Goal: Check status: Check status

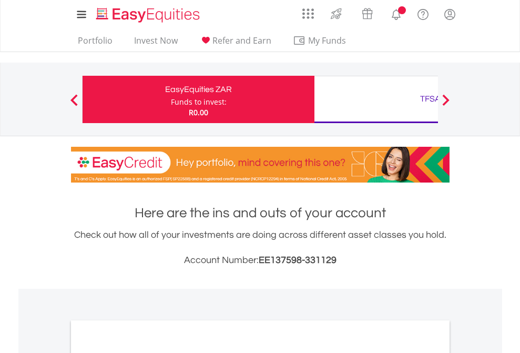
click at [171, 99] on div "Funds to invest:" at bounding box center [199, 102] width 56 height 11
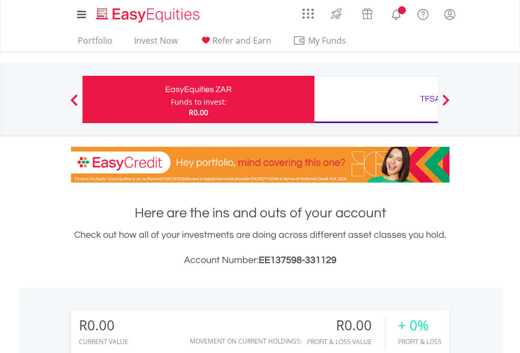
scroll to position [101, 165]
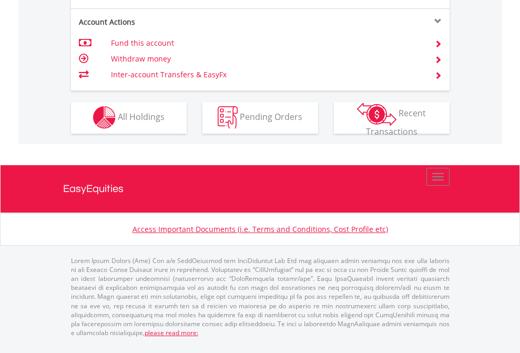
scroll to position [897, 0]
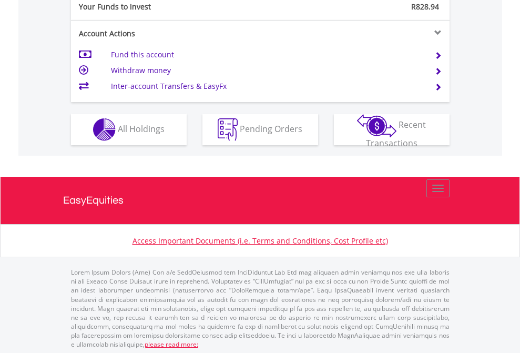
scroll to position [1050, 0]
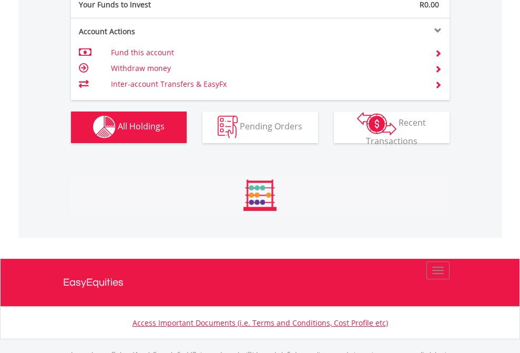
scroll to position [1041, 0]
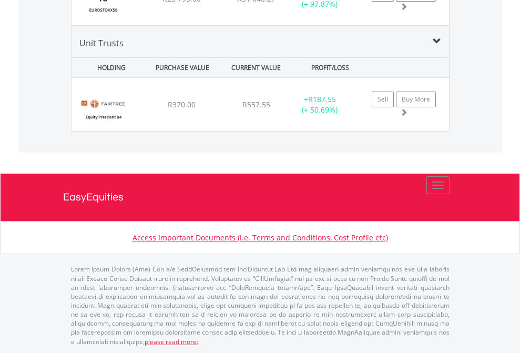
scroll to position [101, 165]
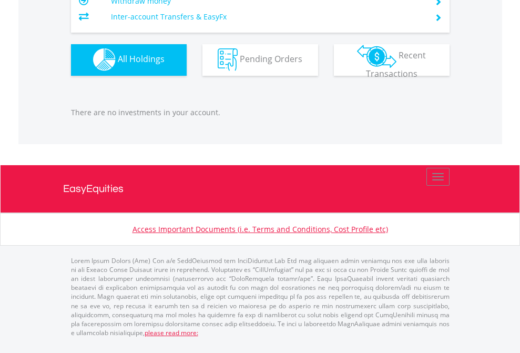
scroll to position [101, 165]
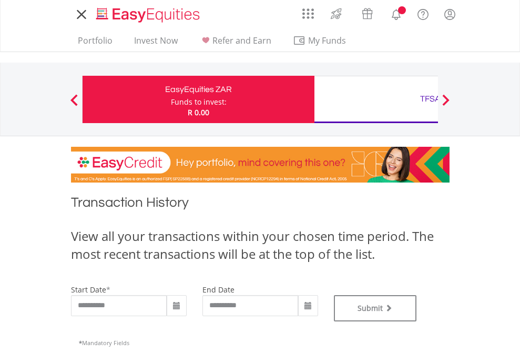
type input "**********"
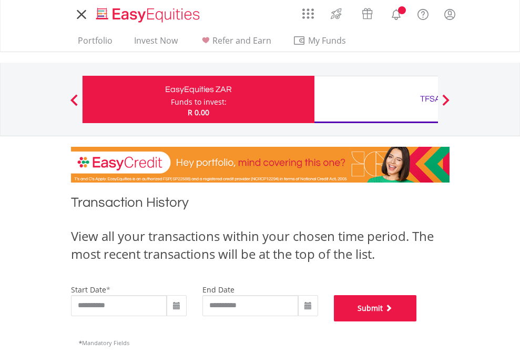
click at [417, 321] on button "Submit" at bounding box center [375, 308] width 83 height 26
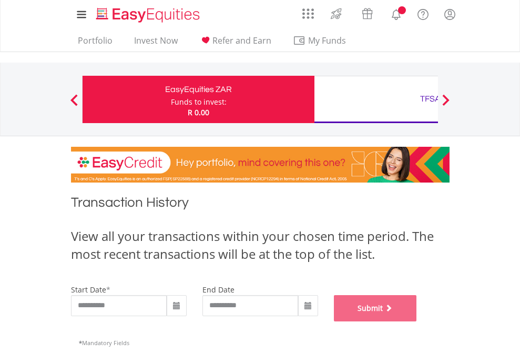
scroll to position [427, 0]
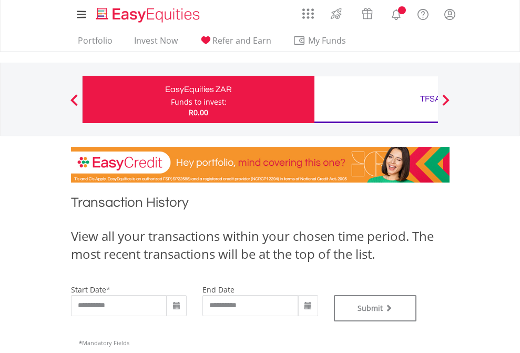
click at [376, 99] on div "TFSA" at bounding box center [430, 99] width 219 height 15
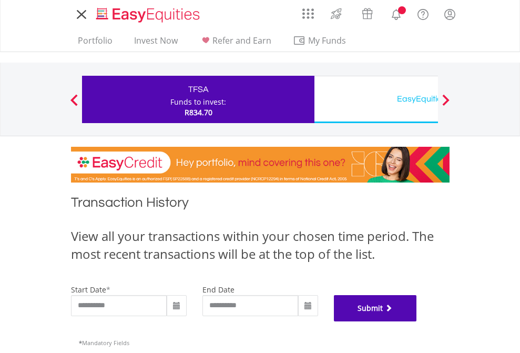
click at [417, 321] on button "Submit" at bounding box center [375, 308] width 83 height 26
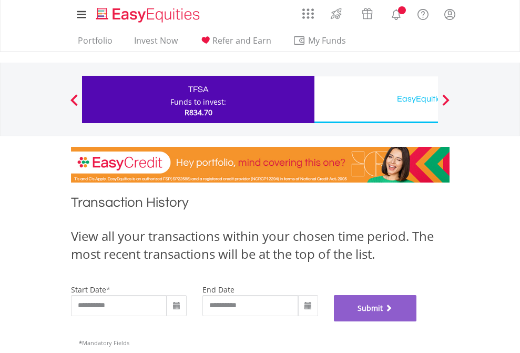
scroll to position [427, 0]
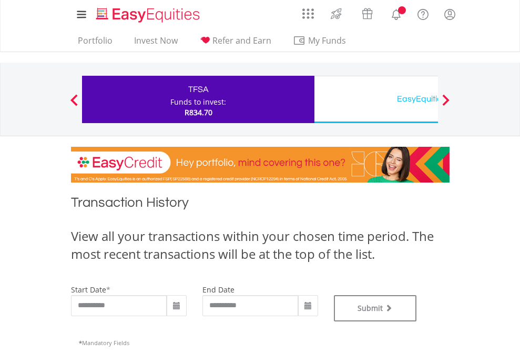
click at [376, 99] on div "EasyEquities USD" at bounding box center [430, 99] width 219 height 15
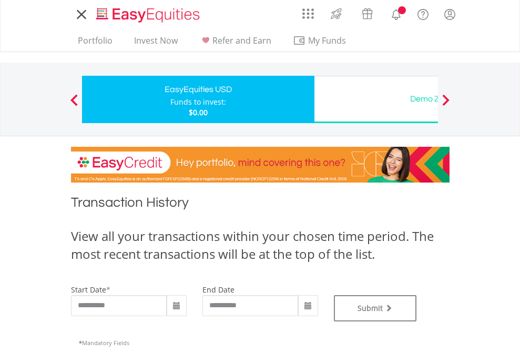
type input "**********"
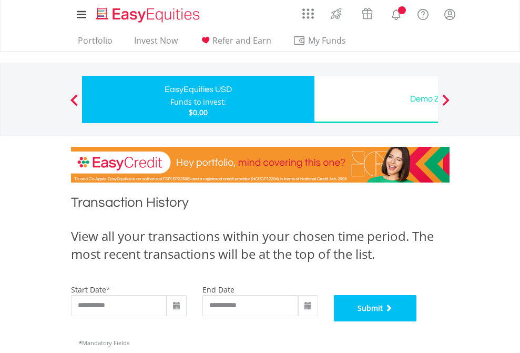
click at [417, 321] on button "Submit" at bounding box center [375, 308] width 83 height 26
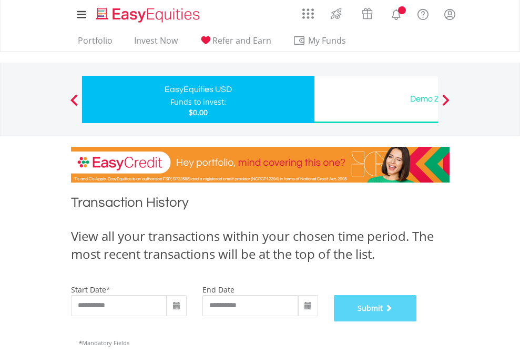
scroll to position [427, 0]
